Goal: Task Accomplishment & Management: Manage account settings

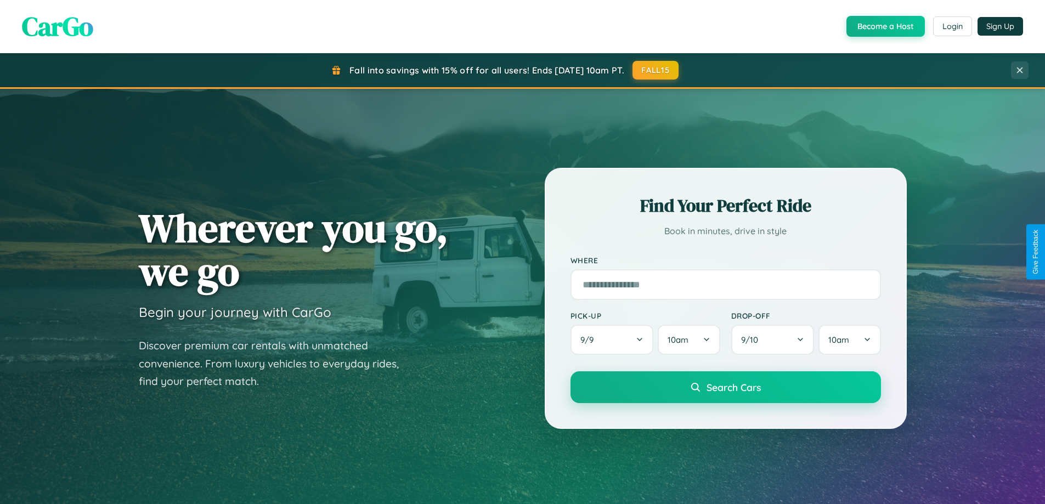
scroll to position [755, 0]
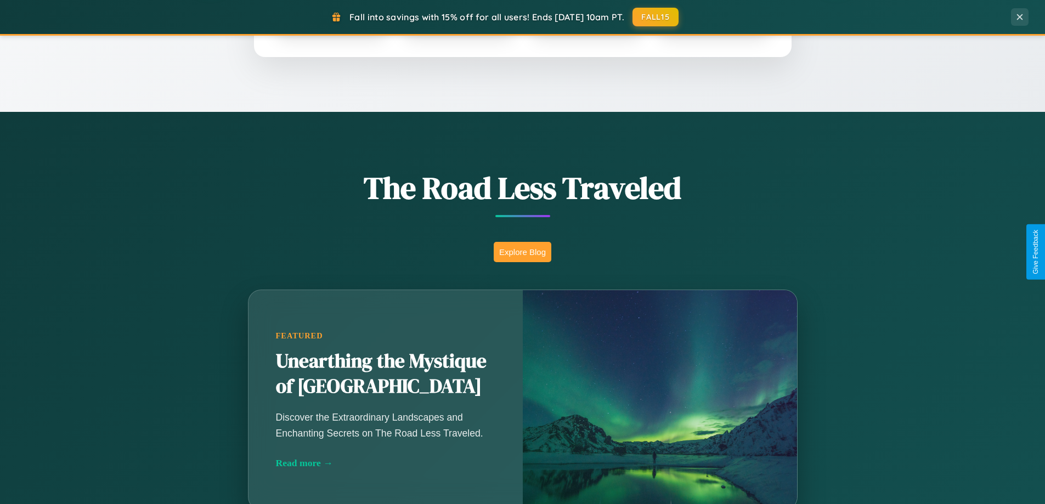
click at [522, 252] on button "Explore Blog" at bounding box center [523, 252] width 58 height 20
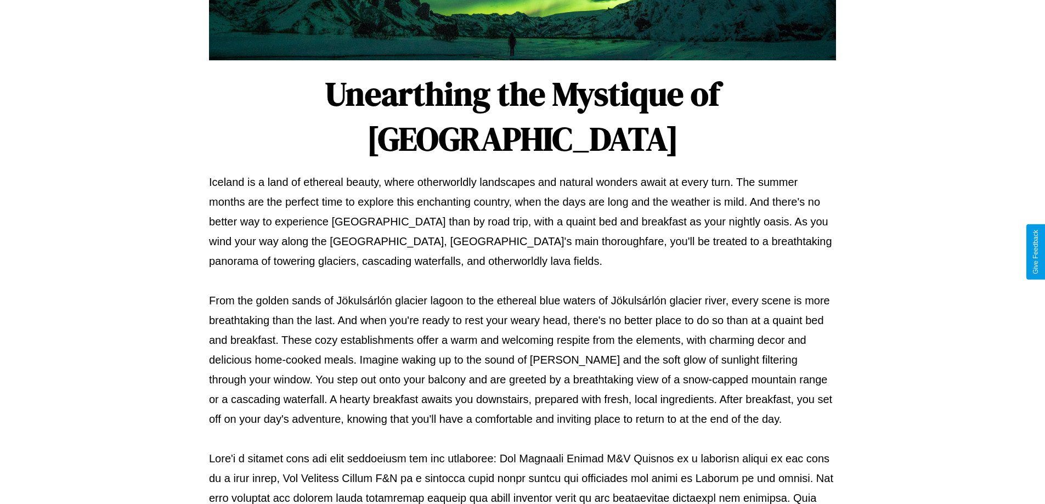
scroll to position [355, 0]
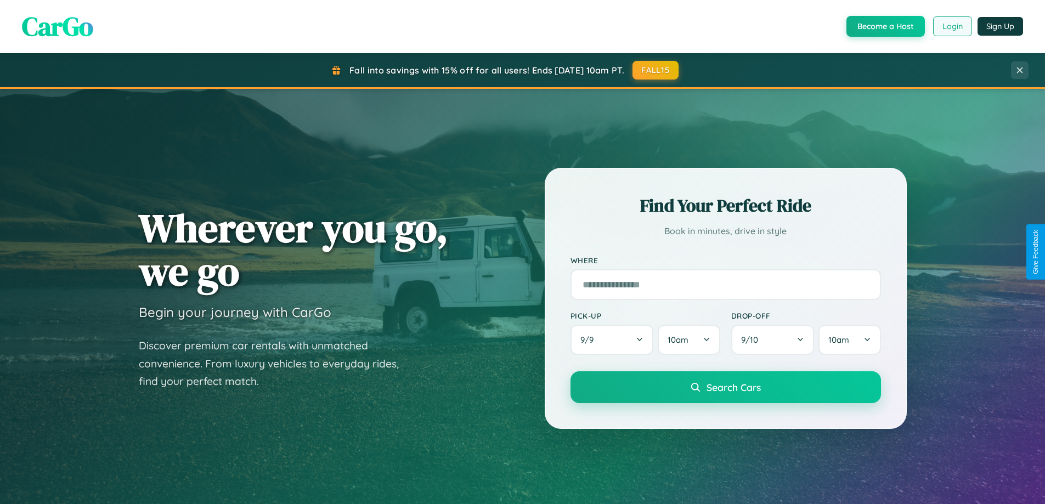
click at [952, 26] on button "Login" at bounding box center [952, 26] width 39 height 20
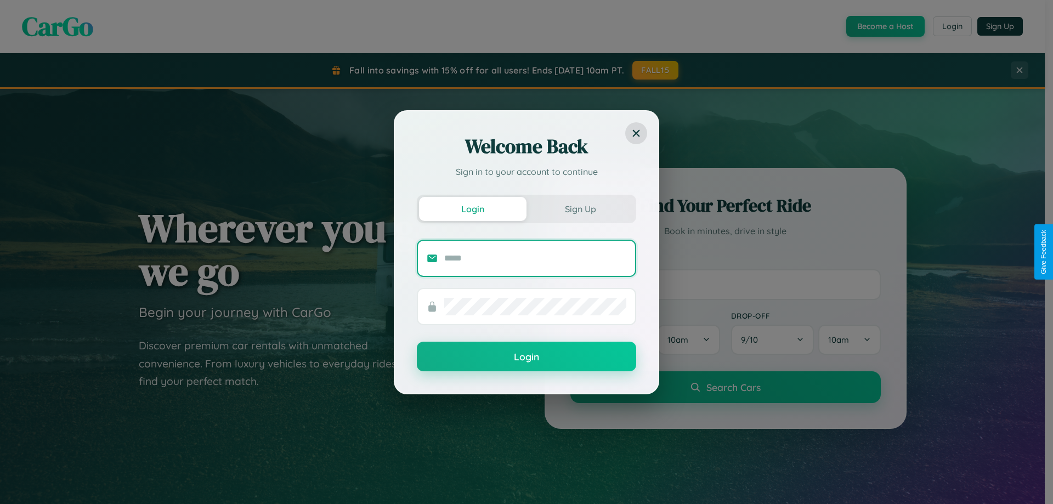
click at [535, 258] on input "text" at bounding box center [535, 259] width 182 height 18
type input "**********"
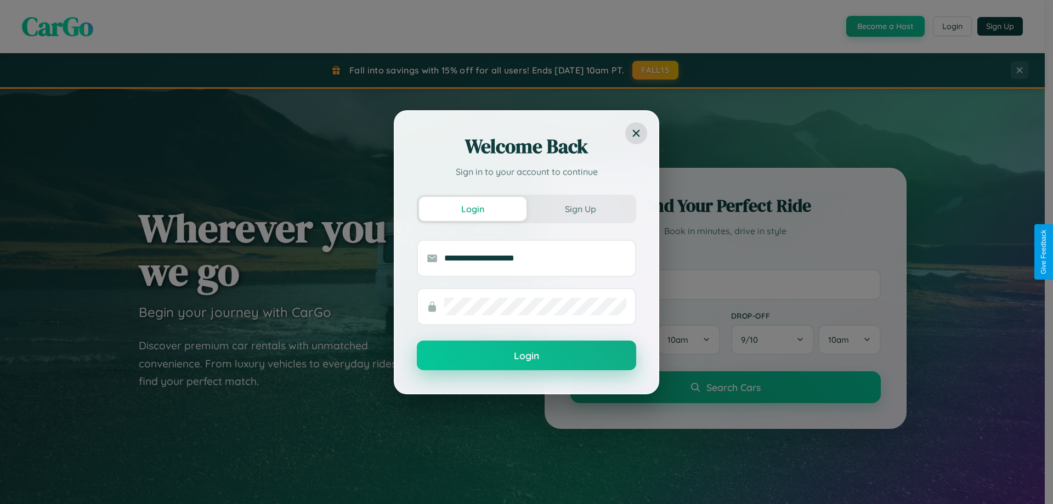
click at [527, 356] on button "Login" at bounding box center [526, 356] width 219 height 30
